Goal: Navigation & Orientation: Understand site structure

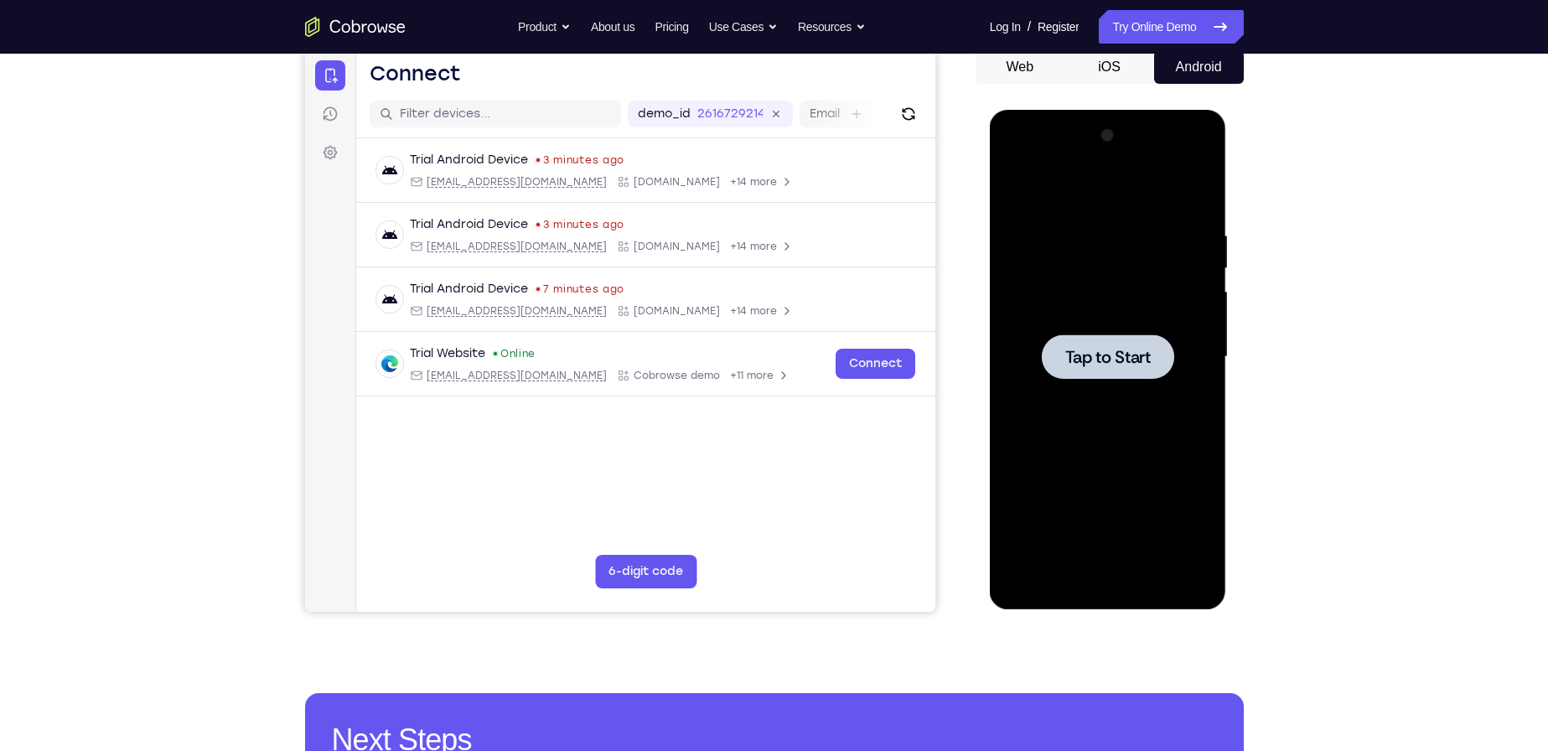
click at [1115, 261] on div at bounding box center [1107, 356] width 211 height 469
click at [1104, 581] on div at bounding box center [1107, 356] width 211 height 469
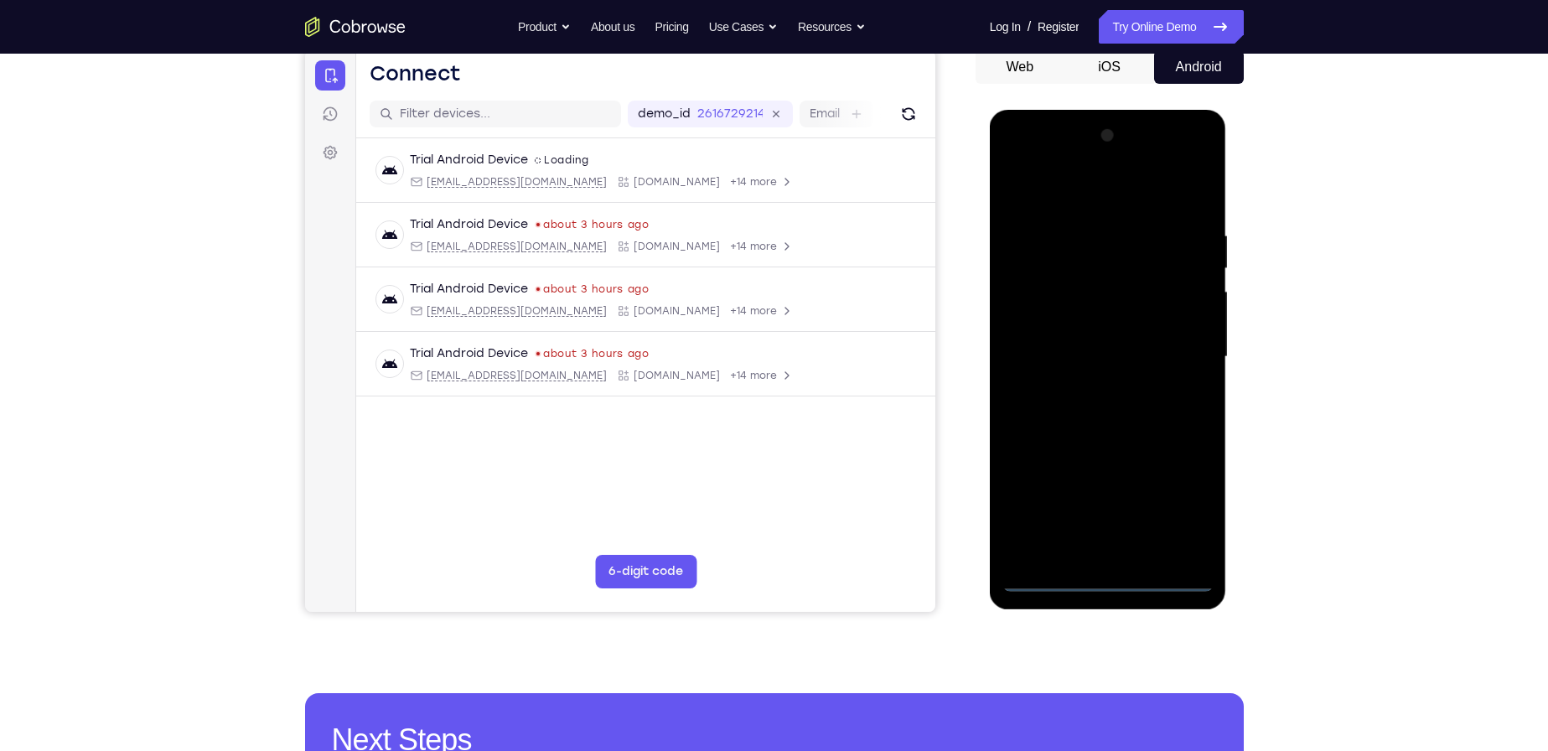
click at [1189, 501] on div at bounding box center [1107, 356] width 211 height 469
click at [1099, 195] on div at bounding box center [1107, 356] width 211 height 469
click at [1184, 352] on div at bounding box center [1107, 356] width 211 height 469
click at [1084, 384] on div at bounding box center [1107, 356] width 211 height 469
click at [1104, 338] on div at bounding box center [1107, 356] width 211 height 469
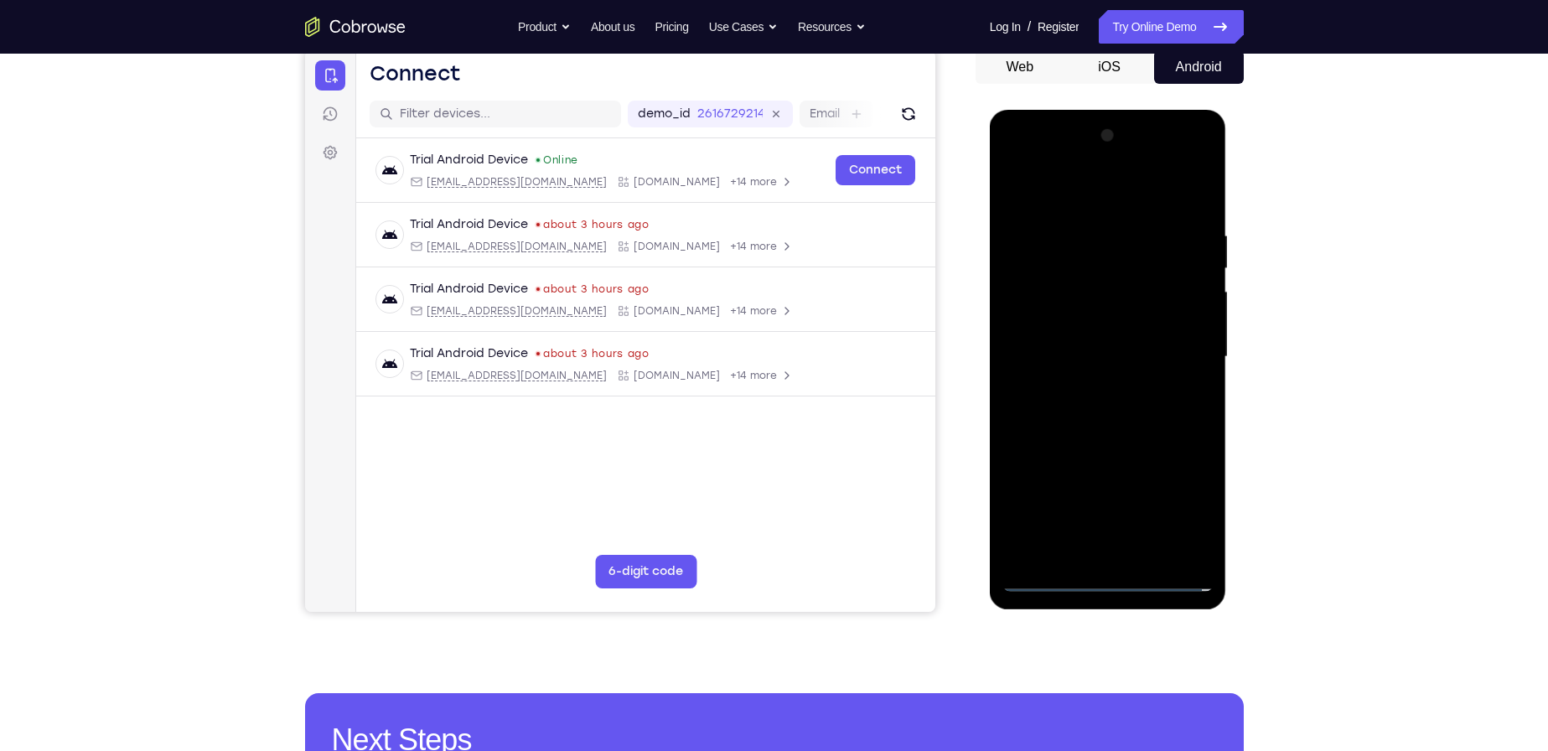
click at [1095, 318] on div at bounding box center [1107, 356] width 211 height 469
click at [1104, 347] on div at bounding box center [1107, 356] width 211 height 469
click at [1137, 406] on div at bounding box center [1107, 356] width 211 height 469
click at [1129, 404] on div at bounding box center [1107, 356] width 211 height 469
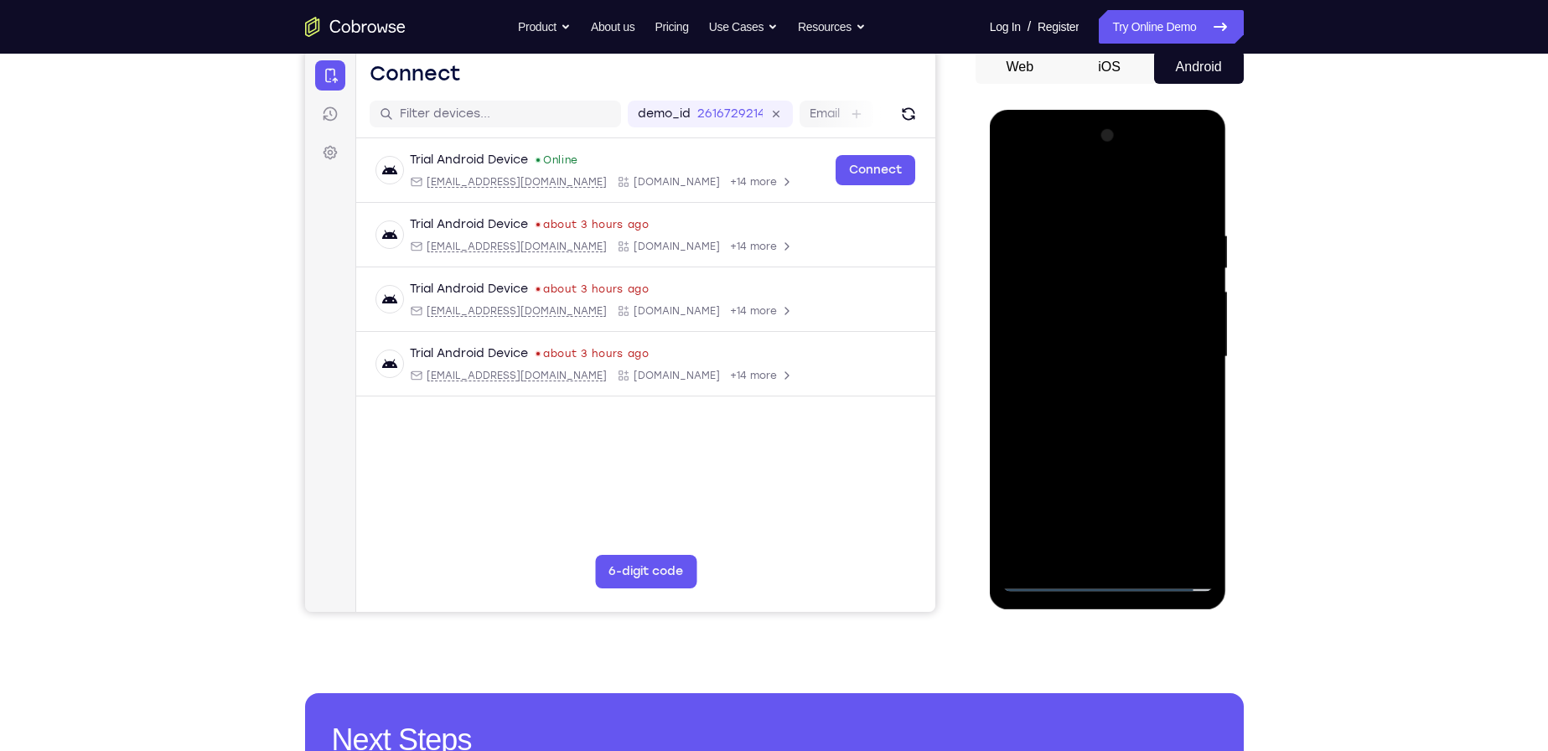
click at [1129, 404] on div at bounding box center [1107, 356] width 211 height 469
click at [1202, 209] on div at bounding box center [1107, 356] width 211 height 469
click at [1202, 183] on div at bounding box center [1107, 356] width 211 height 469
click at [1127, 224] on div at bounding box center [1107, 356] width 211 height 469
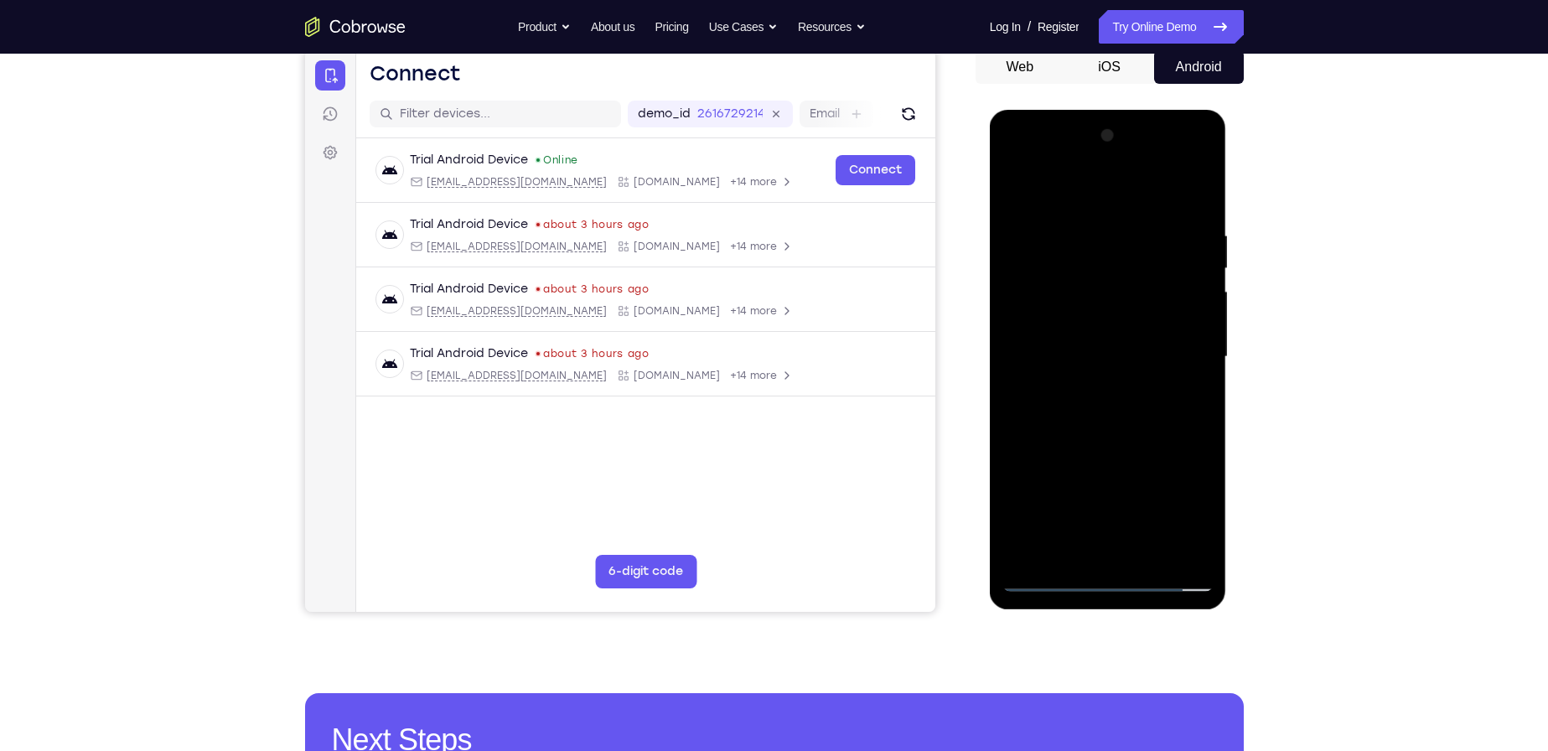
click at [1023, 214] on div at bounding box center [1107, 356] width 211 height 469
